Goal: Task Accomplishment & Management: Manage account settings

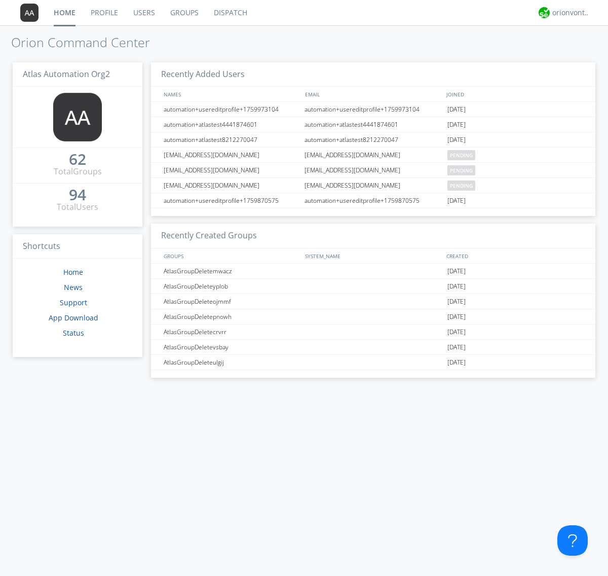
click at [143, 13] on link "Users" at bounding box center [144, 12] width 37 height 25
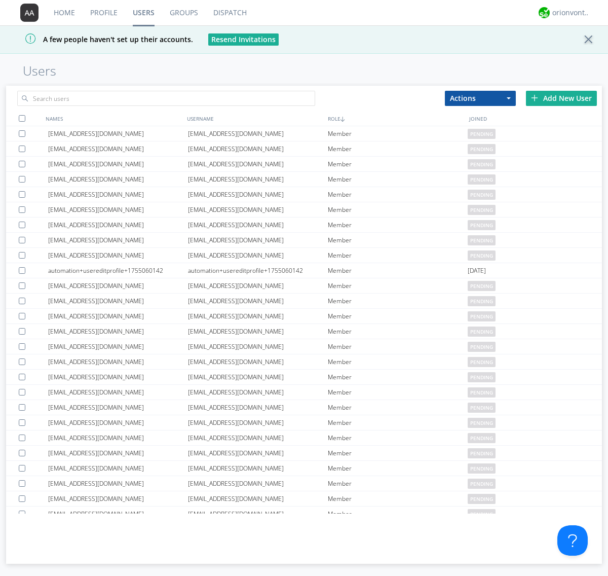
click at [562, 98] on div "Add New User" at bounding box center [561, 98] width 71 height 15
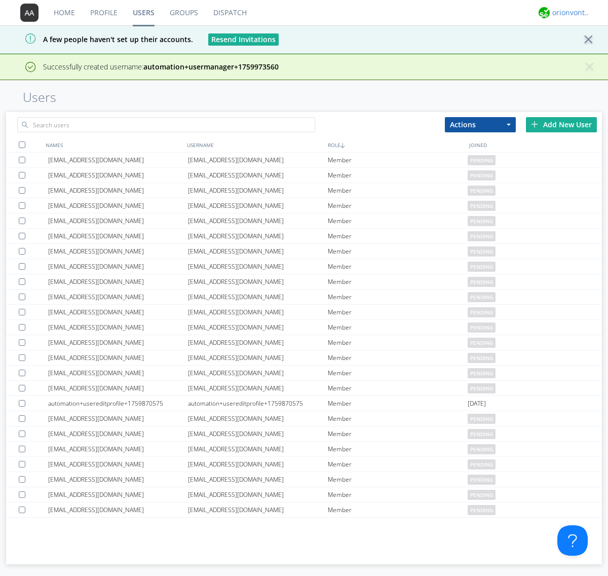
click at [569, 13] on div "orionvontas+atlas+automation+org2" at bounding box center [572, 13] width 38 height 10
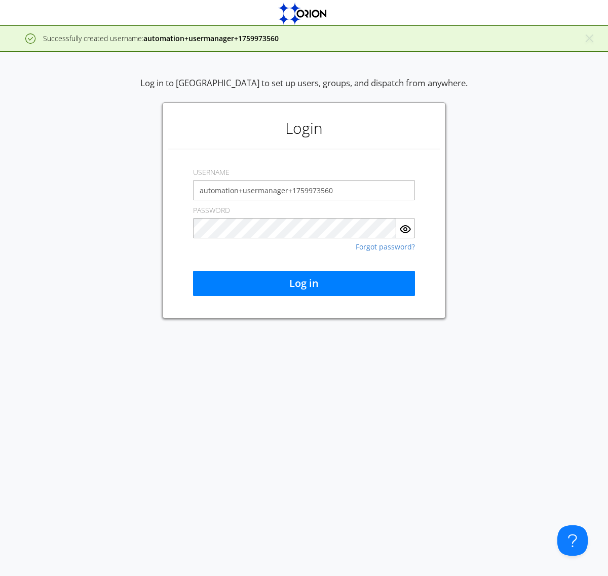
type input "automation+usermanager+1759973560"
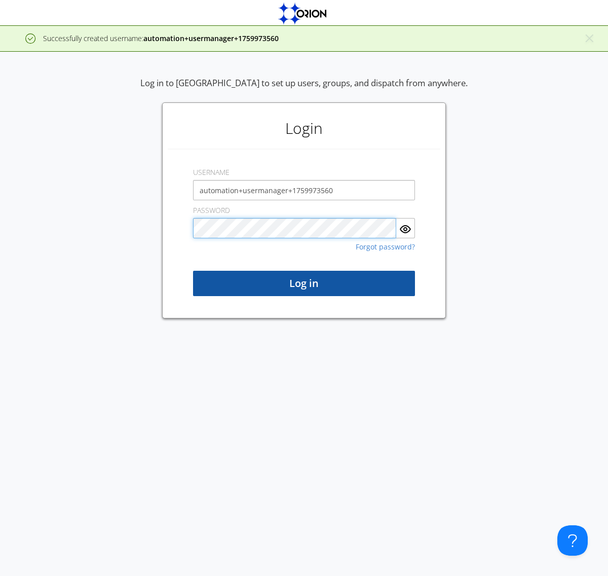
click at [304, 283] on button "Log in" at bounding box center [304, 283] width 222 height 25
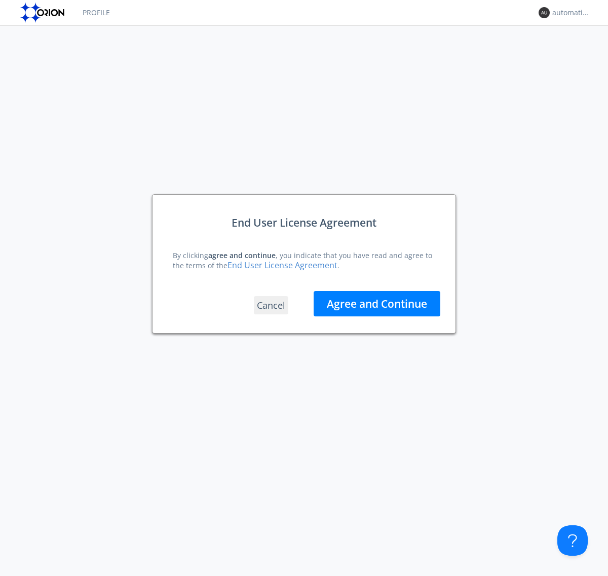
click at [377, 304] on button "Agree and Continue" at bounding box center [377, 303] width 127 height 25
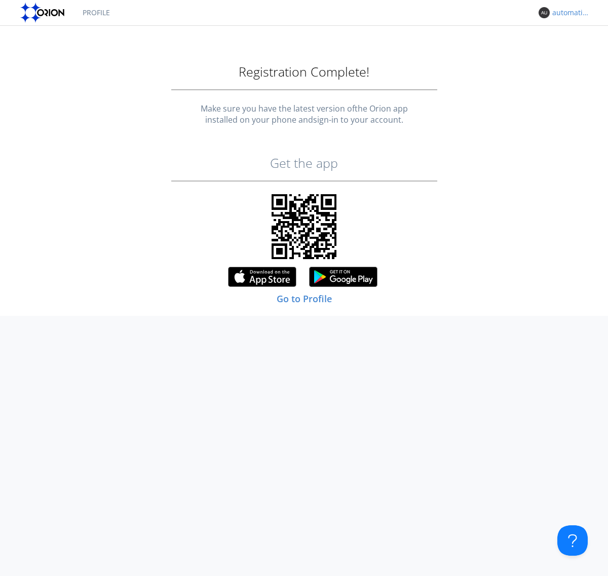
click at [569, 13] on div "automation+usermanager+1759973560" at bounding box center [572, 13] width 38 height 10
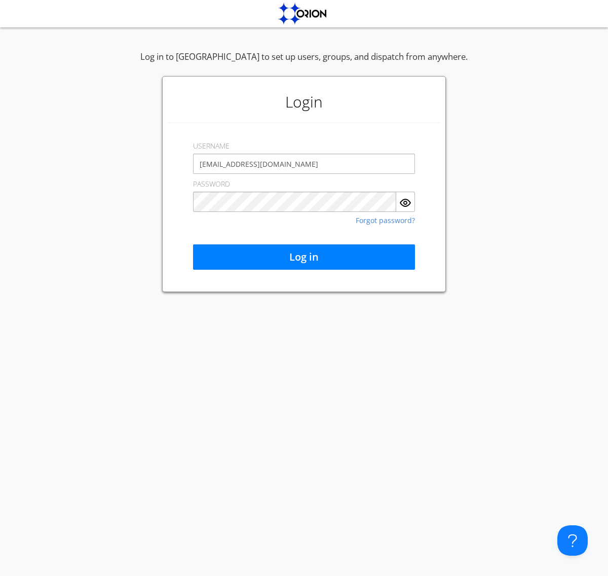
type input "[EMAIL_ADDRESS][DOMAIN_NAME]"
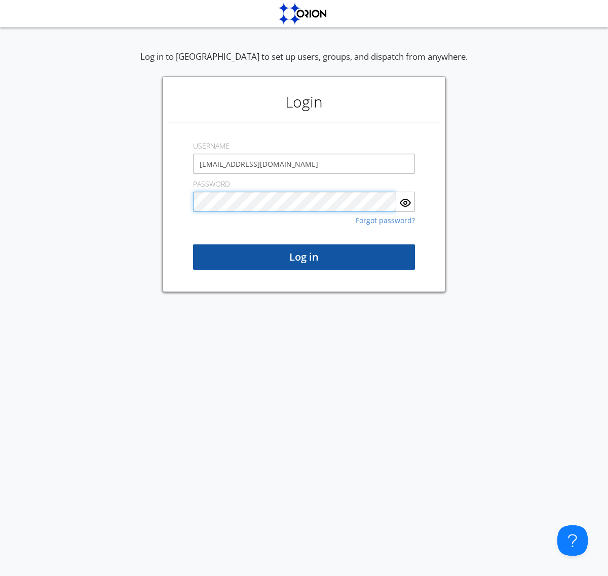
click at [304, 257] on button "Log in" at bounding box center [304, 256] width 222 height 25
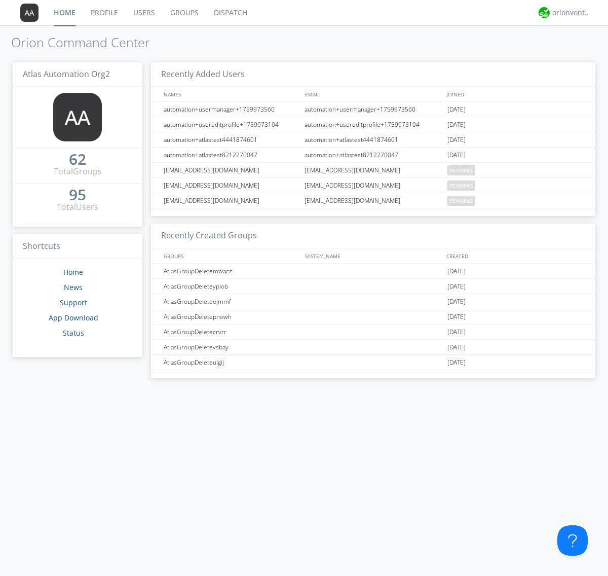
click at [143, 13] on link "Users" at bounding box center [144, 12] width 37 height 25
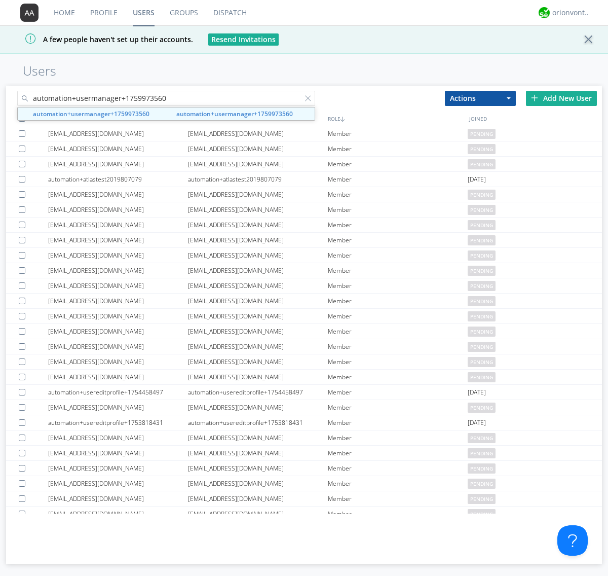
type input "automation+usermanager+1759973560"
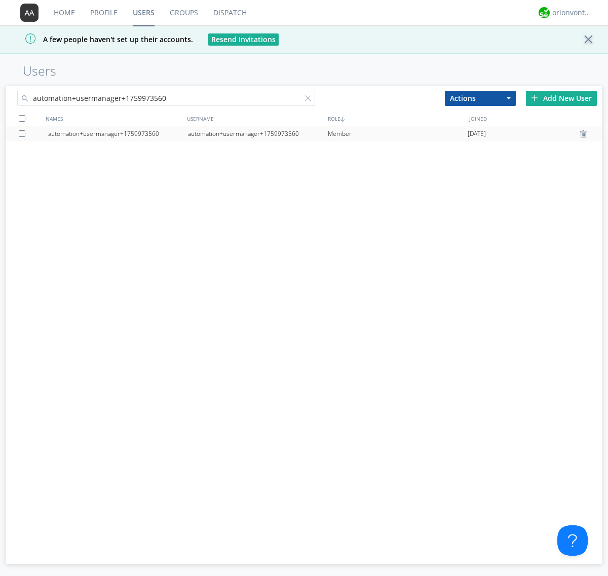
click at [258, 133] on div "automation+usermanager+1759973560" at bounding box center [258, 133] width 140 height 15
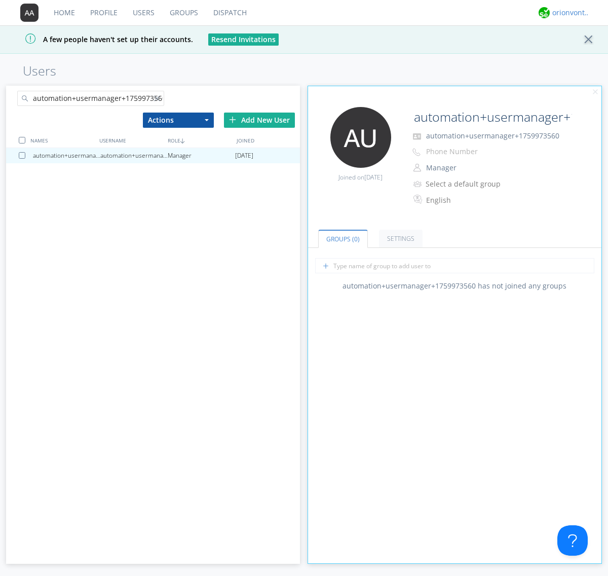
click at [569, 13] on div "orionvontas+atlas+automation+org2" at bounding box center [572, 13] width 38 height 10
click at [577, 53] on div "Log Out" at bounding box center [577, 54] width 52 height 18
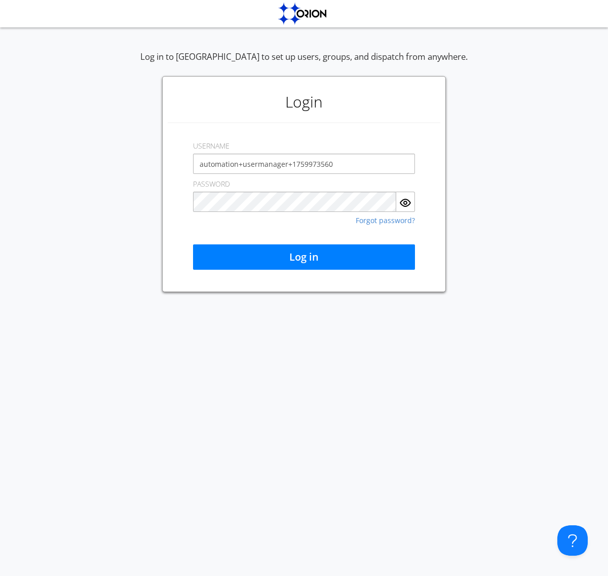
type input "automation+usermanager+1759973560"
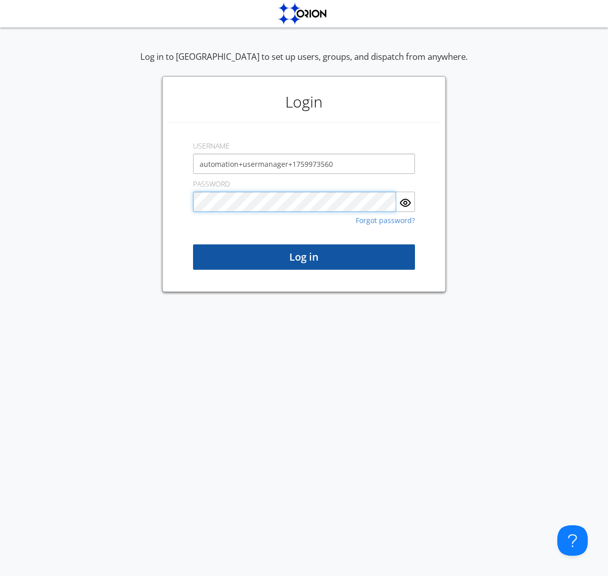
click at [304, 257] on button "Log in" at bounding box center [304, 256] width 222 height 25
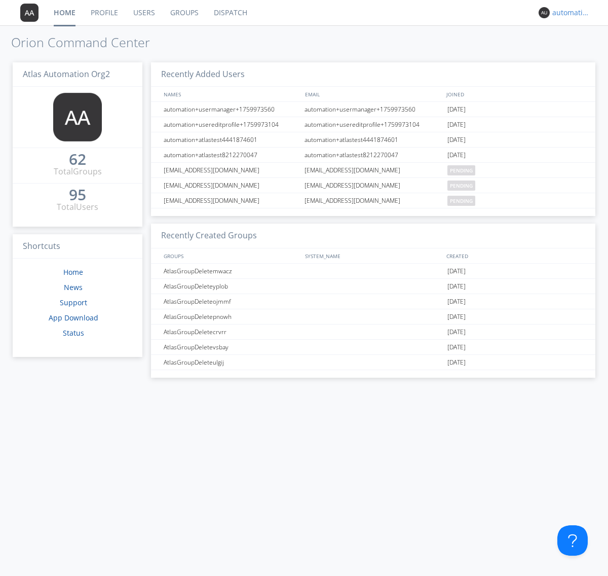
click at [569, 13] on div "automation+usermanager+1759973560" at bounding box center [572, 13] width 38 height 10
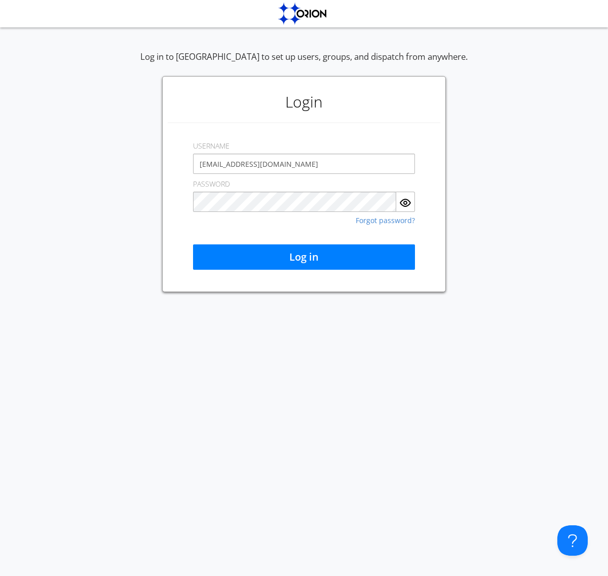
type input "[EMAIL_ADDRESS][DOMAIN_NAME]"
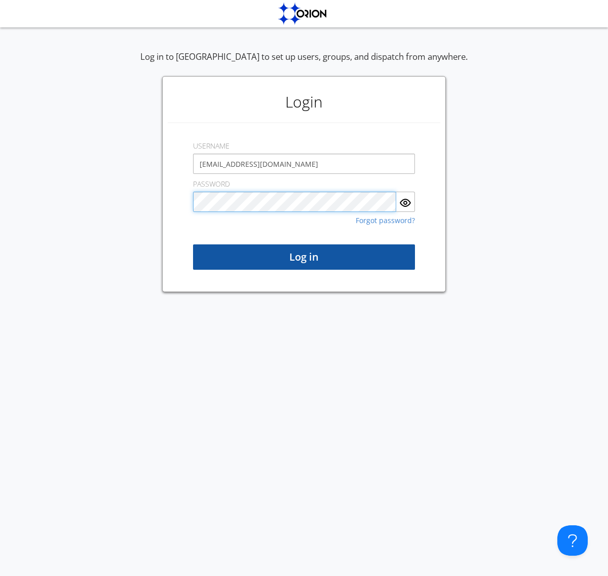
click at [304, 257] on button "Log in" at bounding box center [304, 256] width 222 height 25
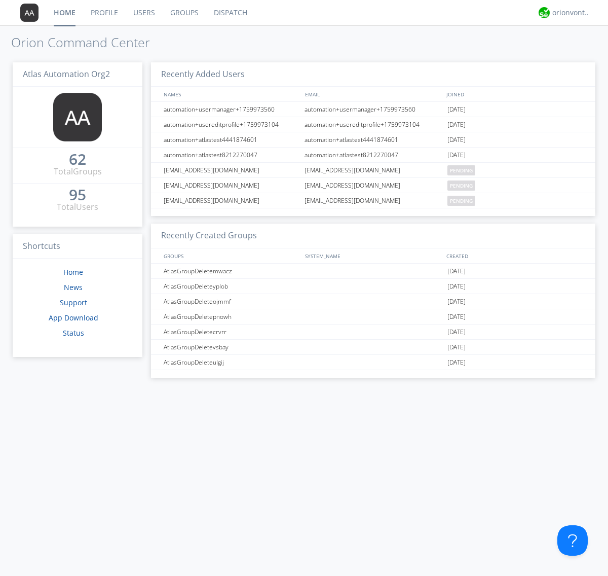
click at [143, 13] on link "Users" at bounding box center [144, 12] width 37 height 25
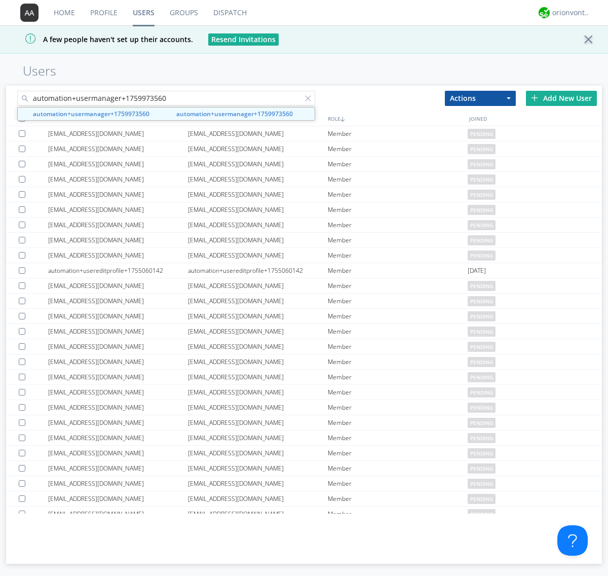
type input "automation+usermanager+1759973560"
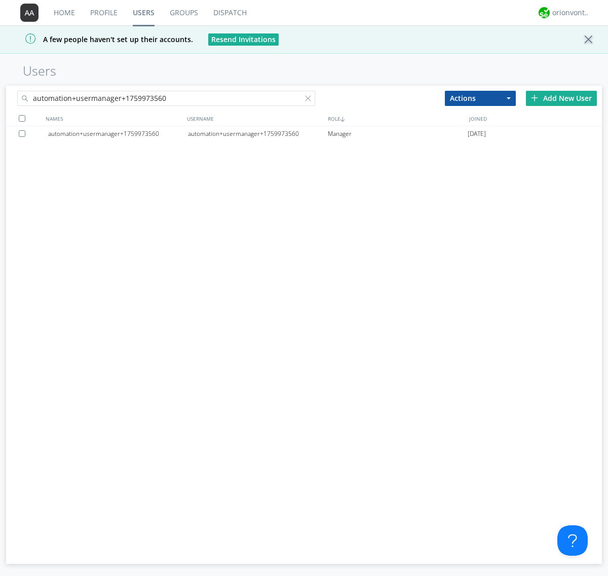
click at [24, 133] on div at bounding box center [24, 133] width 10 height 7
click at [481, 98] on button "Actions" at bounding box center [480, 98] width 71 height 15
click at [0, 0] on link "Delete User" at bounding box center [0, 0] width 0 height 0
